Goal: Information Seeking & Learning: Learn about a topic

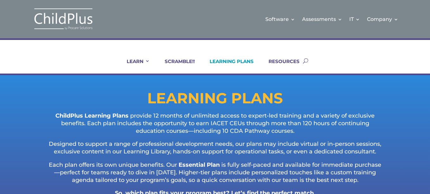
click at [230, 63] on link "LEARNING PLANS" at bounding box center [228, 65] width 52 height 15
click at [169, 60] on link "SCRAMBLE!!" at bounding box center [176, 65] width 38 height 15
click at [235, 58] on ul "LEARN IN-PERSON Consulting On-site Events Summit Scramble!! ONLINE Courses Cert…" at bounding box center [209, 61] width 188 height 26
click at [235, 61] on link "LEARNING PLANS" at bounding box center [228, 65] width 52 height 15
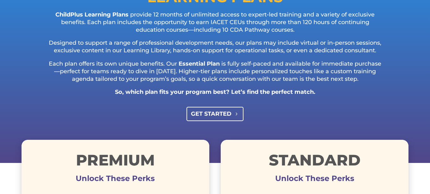
scroll to position [101, 0]
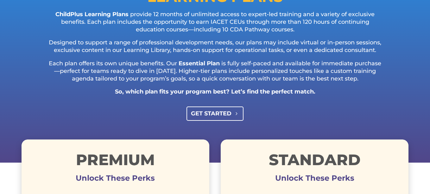
click at [233, 121] on link "GET STARTED" at bounding box center [214, 113] width 57 height 14
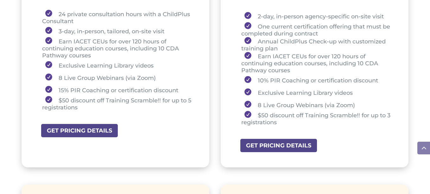
scroll to position [304, 0]
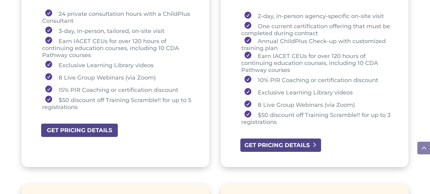
click at [294, 152] on link "GET PRICING DETAILS" at bounding box center [281, 145] width 82 height 14
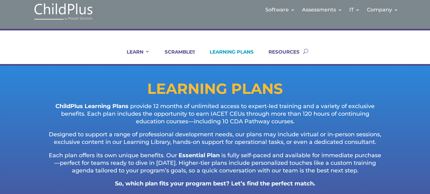
scroll to position [0, 0]
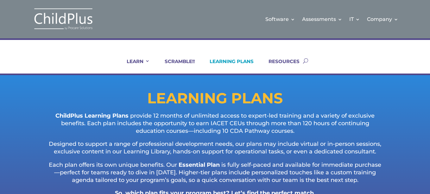
click at [78, 20] on img at bounding box center [63, 19] width 63 height 23
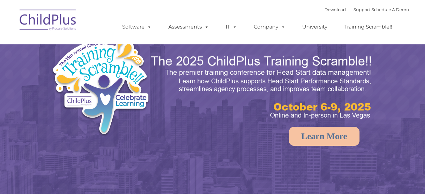
select select "MEDIUM"
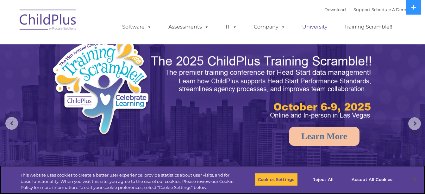
click at [320, 28] on link "University" at bounding box center [315, 27] width 38 height 13
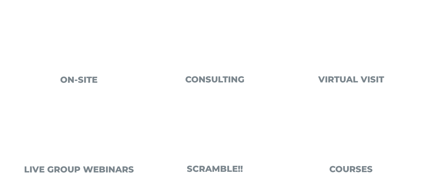
scroll to position [239, 0]
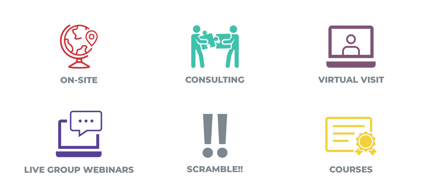
click at [342, 123] on img at bounding box center [350, 135] width 63 height 63
click at [91, 152] on img at bounding box center [79, 133] width 59 height 59
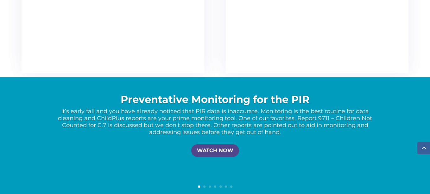
scroll to position [1242, 0]
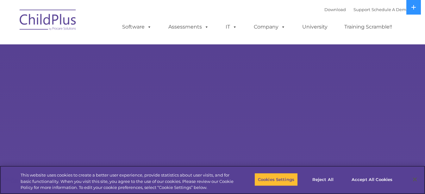
select select "MEDIUM"
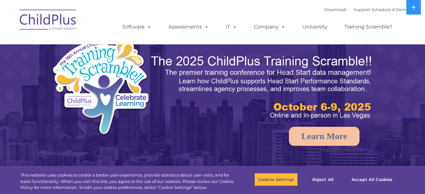
select select "MEDIUM"
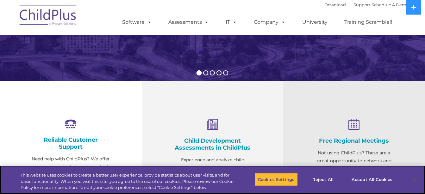
scroll to position [167, 0]
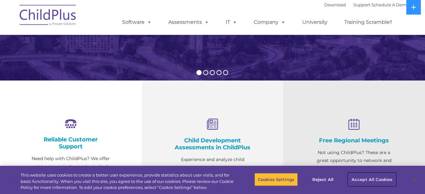
click at [361, 176] on button "Accept All Cookies" at bounding box center [372, 179] width 48 height 13
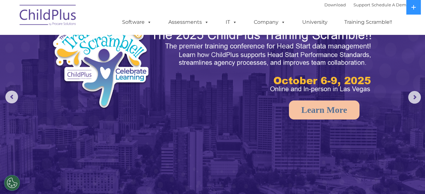
scroll to position [0, 0]
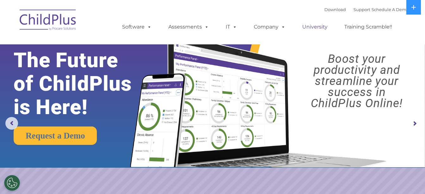
click at [311, 28] on link "University" at bounding box center [315, 27] width 38 height 13
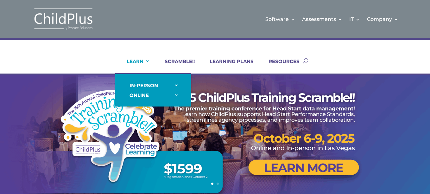
click at [143, 63] on link "LEARN" at bounding box center [134, 65] width 31 height 15
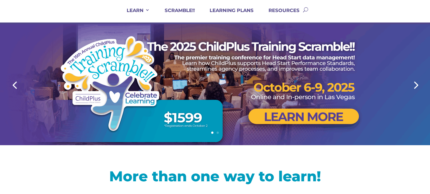
scroll to position [51, 0]
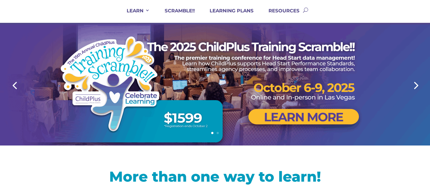
click at [419, 86] on link "Next" at bounding box center [415, 84] width 15 height 15
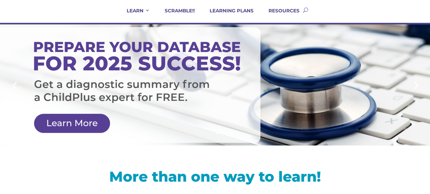
click at [419, 86] on link "Next" at bounding box center [415, 84] width 15 height 15
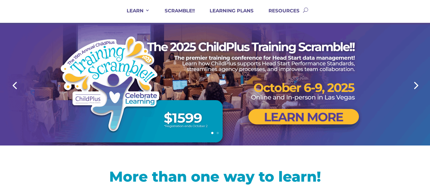
click at [419, 86] on link "Next" at bounding box center [415, 84] width 15 height 15
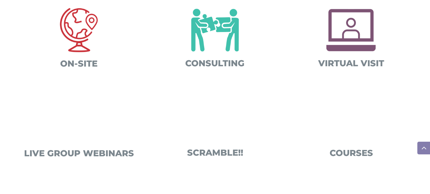
scroll to position [253, 0]
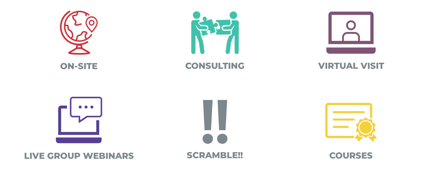
click at [77, 56] on img at bounding box center [78, 32] width 63 height 63
click at [358, 68] on span "VIRTUAL VISIT" at bounding box center [351, 65] width 66 height 10
click at [347, 152] on span "COURSES" at bounding box center [350, 155] width 43 height 10
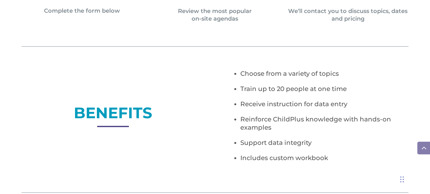
scroll to position [405, 0]
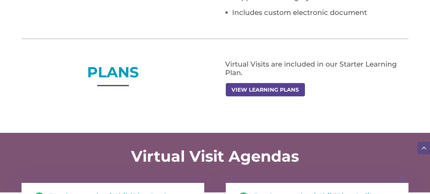
scroll to position [532, 0]
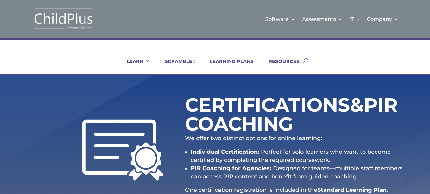
click at [60, 19] on img at bounding box center [63, 19] width 63 height 23
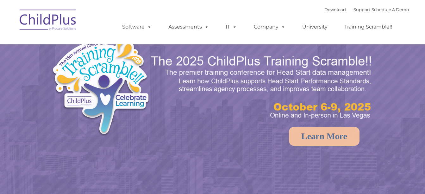
select select "MEDIUM"
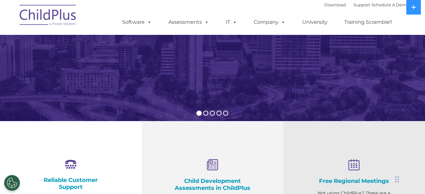
scroll to position [31, 0]
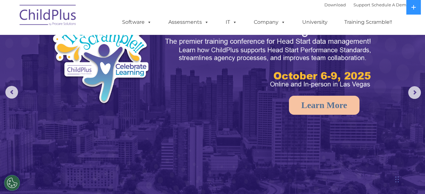
click at [417, 88] on rs-arrow at bounding box center [414, 92] width 13 height 13
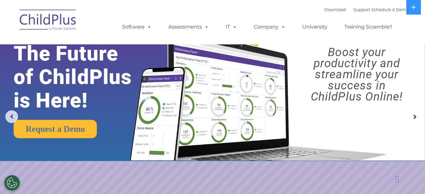
scroll to position [0, 0]
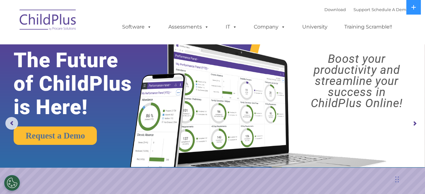
click at [412, 121] on rs-arrow at bounding box center [414, 123] width 13 height 13
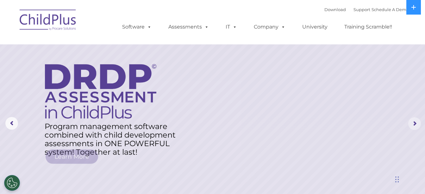
click at [412, 121] on rs-arrow at bounding box center [414, 123] width 13 height 13
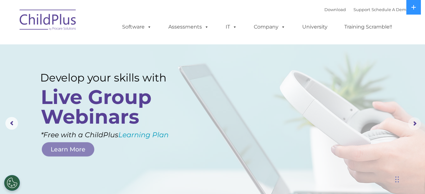
click at [412, 121] on rs-arrow at bounding box center [414, 123] width 13 height 13
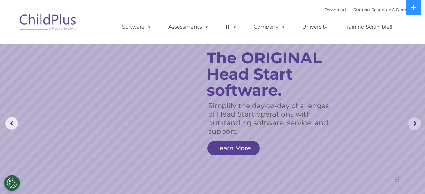
click at [414, 125] on rs-arrow at bounding box center [414, 123] width 13 height 13
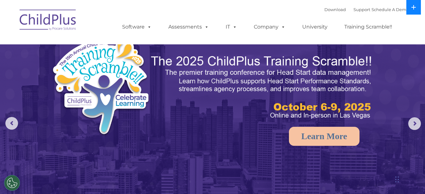
click at [413, 10] on button at bounding box center [414, 7] width 15 height 15
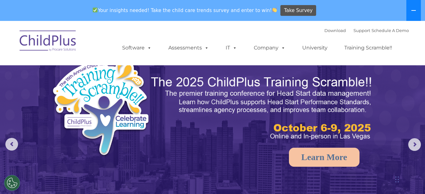
click at [413, 10] on icon at bounding box center [413, 10] width 5 height 5
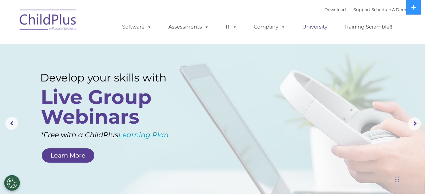
click at [315, 28] on link "University" at bounding box center [315, 27] width 38 height 13
